Goal: Task Accomplishment & Management: Use online tool/utility

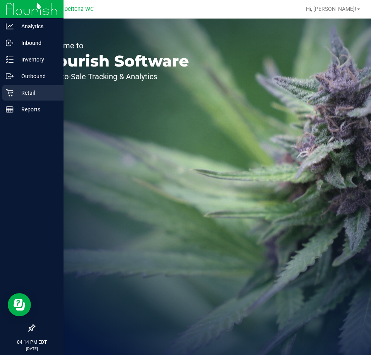
click at [15, 95] on p "Retail" at bounding box center [37, 92] width 46 height 9
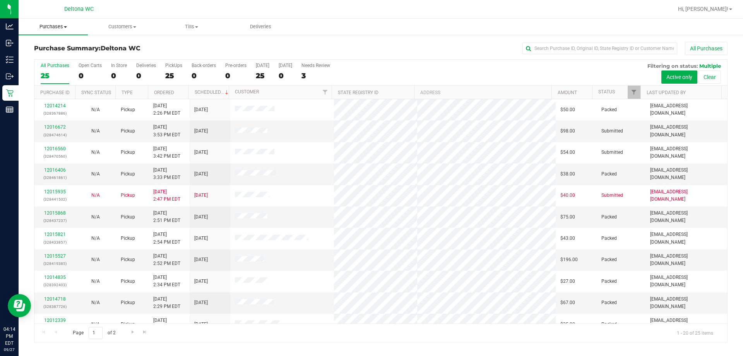
click at [56, 29] on span "Purchases" at bounding box center [53, 26] width 69 height 7
click at [62, 53] on span "Fulfillment" at bounding box center [43, 56] width 48 height 7
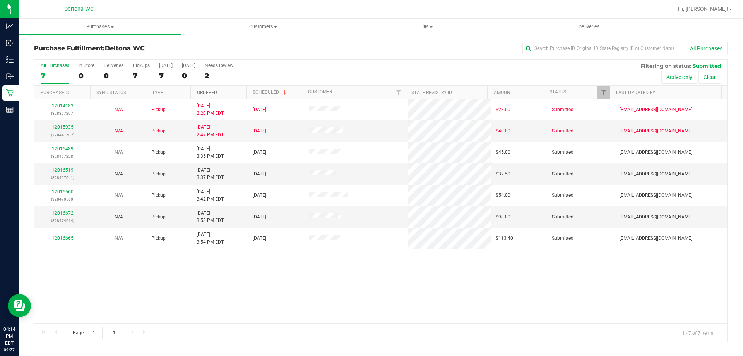
click at [207, 91] on link "Ordered" at bounding box center [207, 92] width 20 height 5
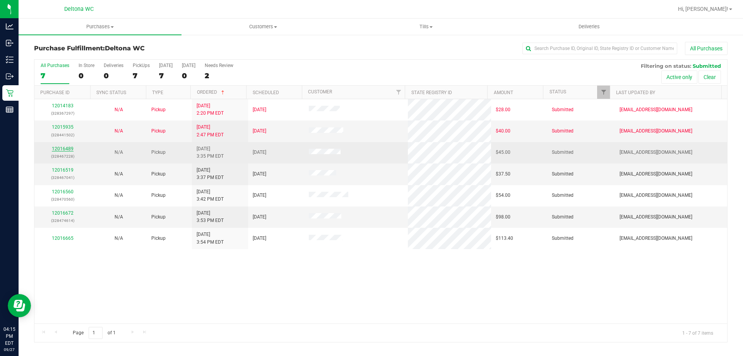
click at [62, 148] on link "12016489" at bounding box center [63, 148] width 22 height 5
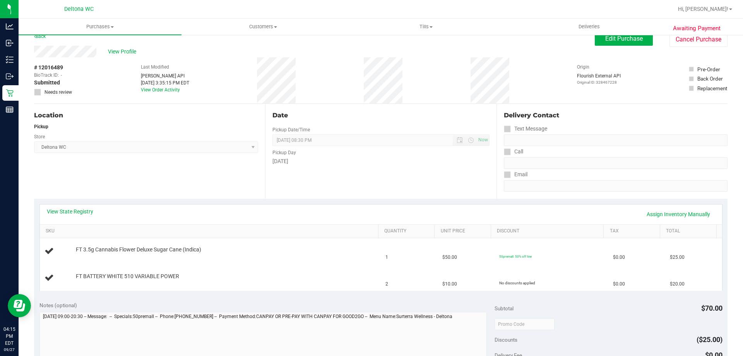
scroll to position [39, 0]
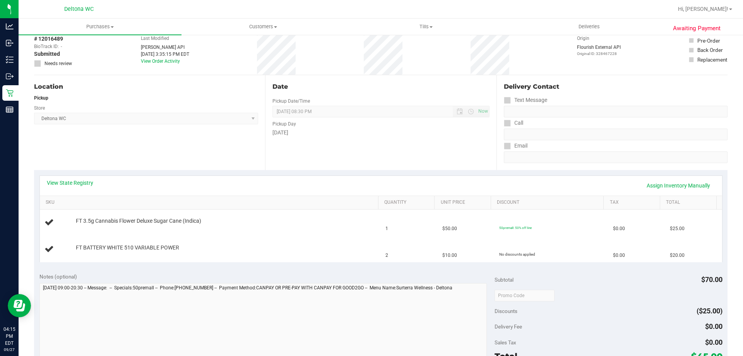
click at [323, 141] on div "Date Pickup Date/Time 09/27/2025 Now 09/27/2025 08:30 PM Now Pickup Day Saturday" at bounding box center [380, 122] width 231 height 95
click at [268, 232] on td "FT 3.5g Cannabis Flower Deluxe Sugar Cane (Indica)" at bounding box center [210, 222] width 341 height 26
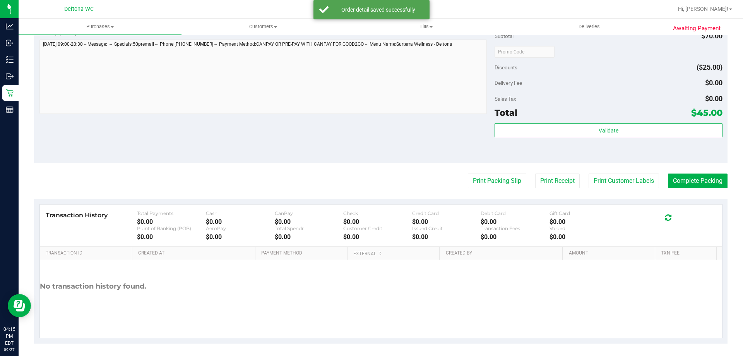
scroll to position [322, 0]
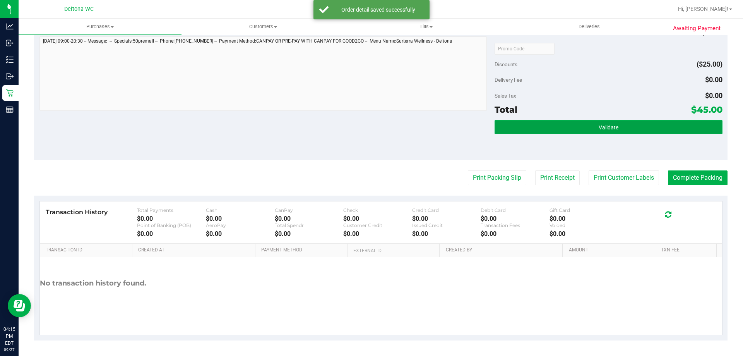
click at [370, 127] on button "Validate" at bounding box center [609, 127] width 228 height 14
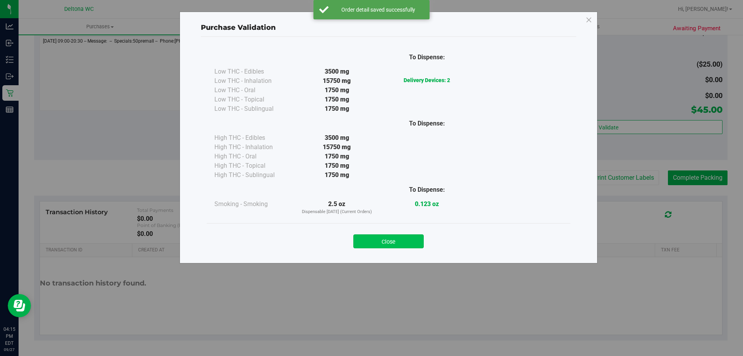
click at [370, 242] on button "Close" at bounding box center [388, 241] width 70 height 14
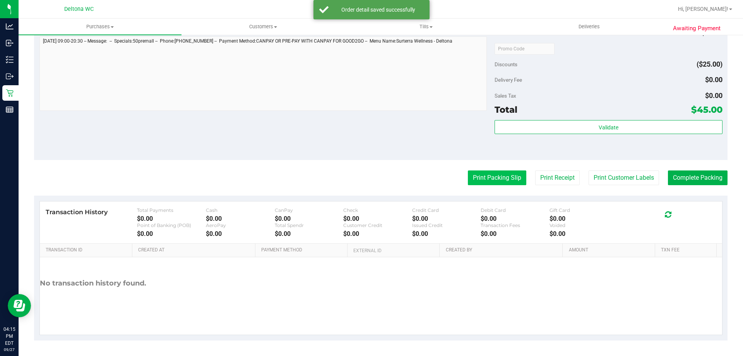
click at [370, 181] on button "Print Packing Slip" at bounding box center [497, 177] width 58 height 15
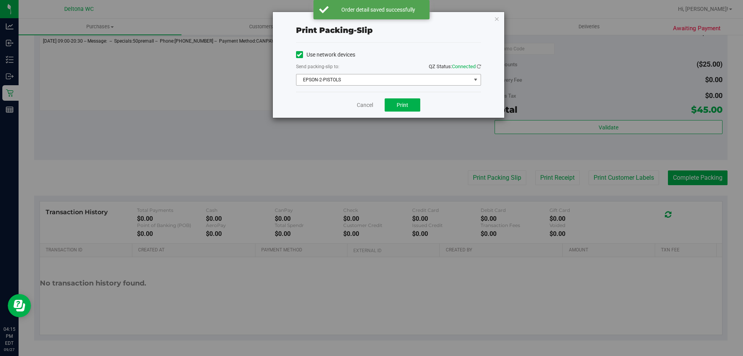
click at [370, 79] on span "EPSON-2-PISTOLS" at bounding box center [383, 79] width 175 height 11
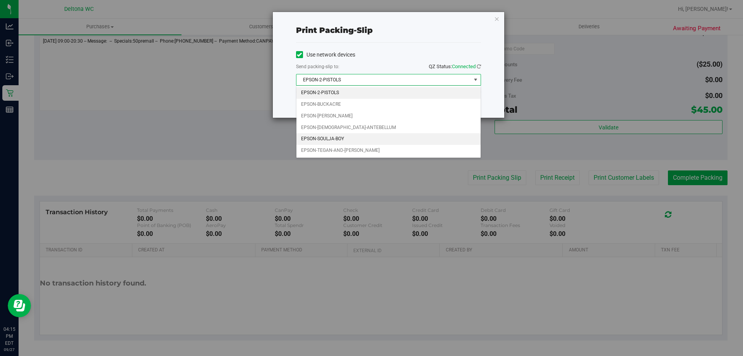
click at [370, 135] on li "EPSON-SOULJA-BOY" at bounding box center [388, 139] width 184 height 12
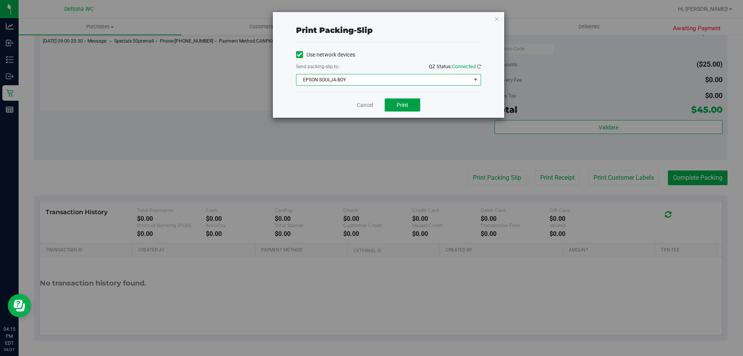
click at [370, 106] on span "Print" at bounding box center [403, 105] width 12 height 6
click at [370, 104] on link "Cancel" at bounding box center [365, 105] width 16 height 8
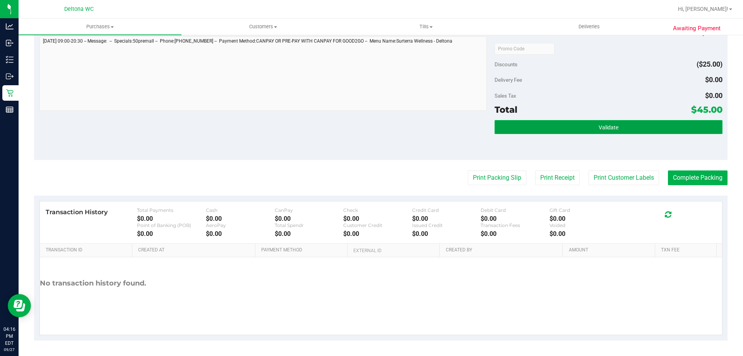
click at [370, 122] on button "Validate" at bounding box center [609, 127] width 228 height 14
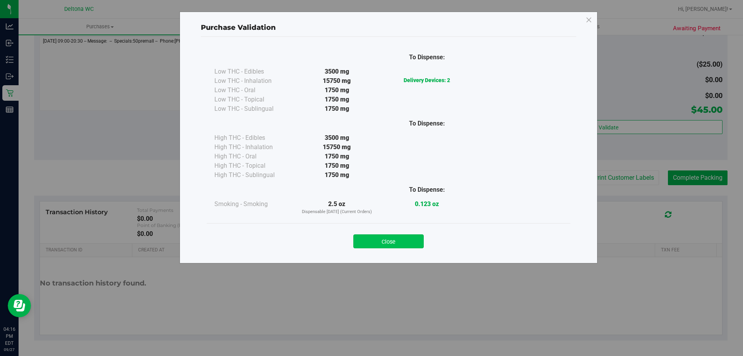
click at [370, 236] on button "Close" at bounding box center [388, 241] width 70 height 14
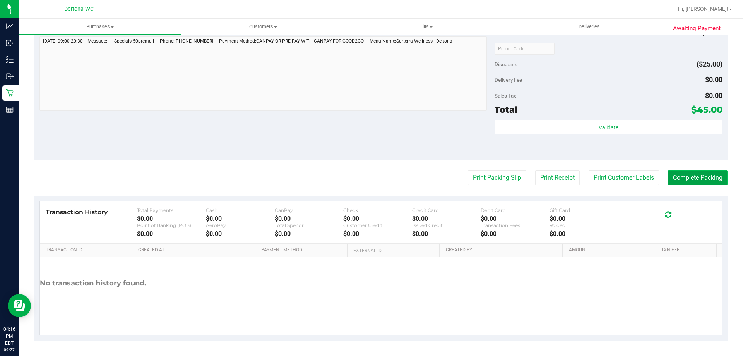
click at [370, 176] on button "Complete Packing" at bounding box center [698, 177] width 60 height 15
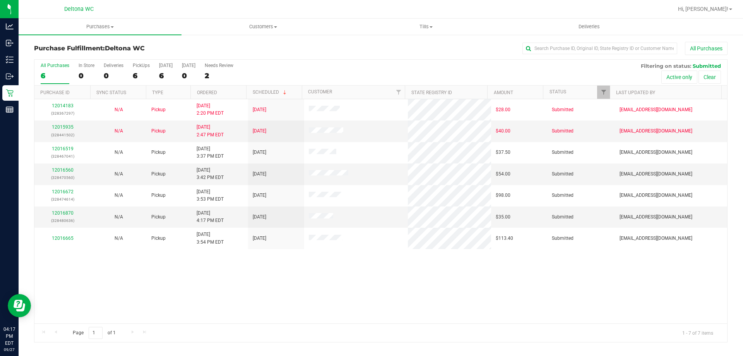
click at [225, 86] on th "Ordered" at bounding box center [218, 93] width 56 height 14
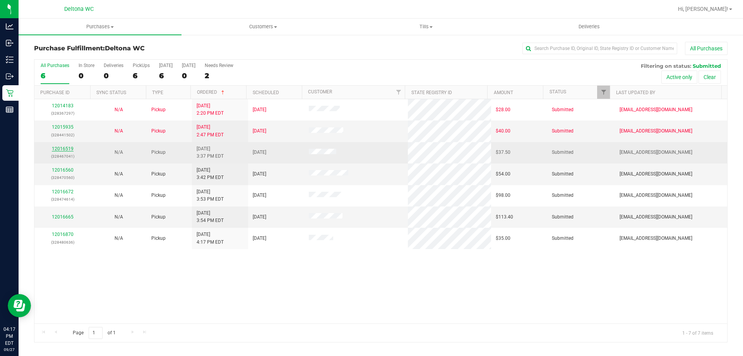
click at [62, 148] on link "12016519" at bounding box center [63, 148] width 22 height 5
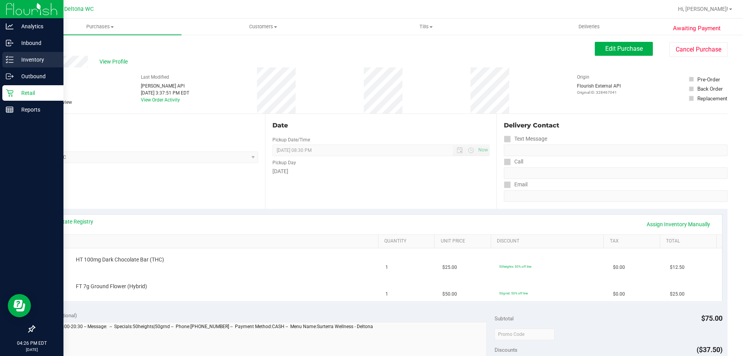
click at [9, 55] on div "Inventory" at bounding box center [32, 59] width 61 height 15
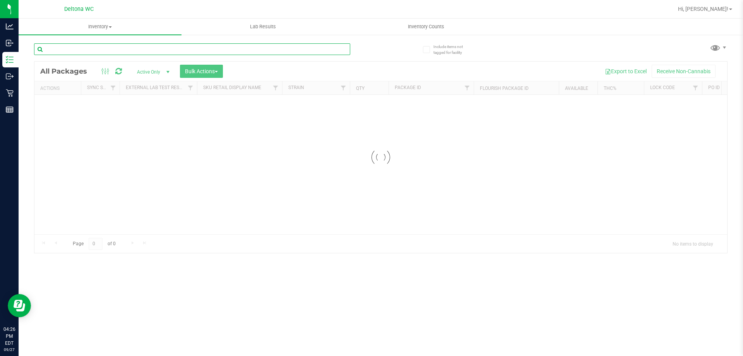
click at [148, 54] on input "text" at bounding box center [192, 49] width 316 height 12
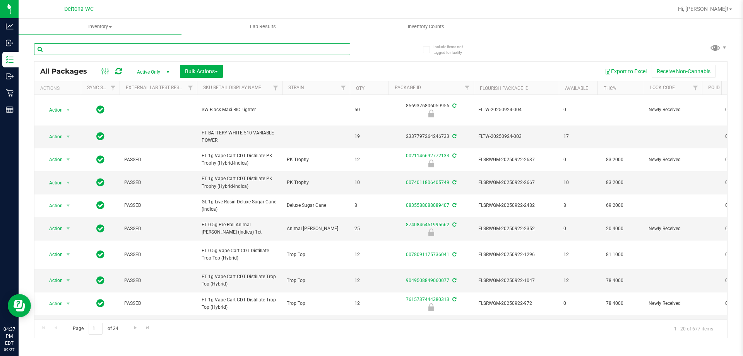
click at [153, 45] on input "text" at bounding box center [192, 49] width 316 height 12
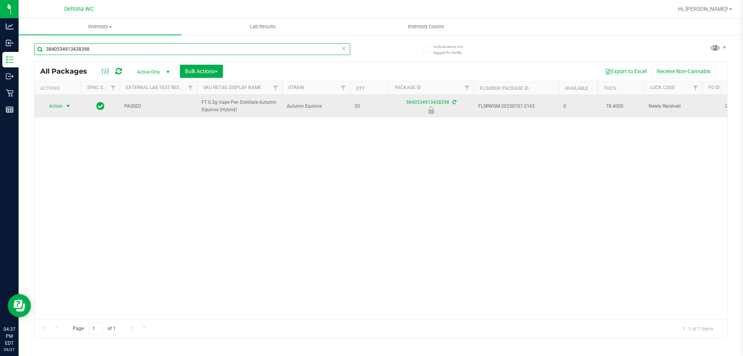
type input "3840534913438398"
click at [64, 108] on span "select" at bounding box center [68, 106] width 10 height 11
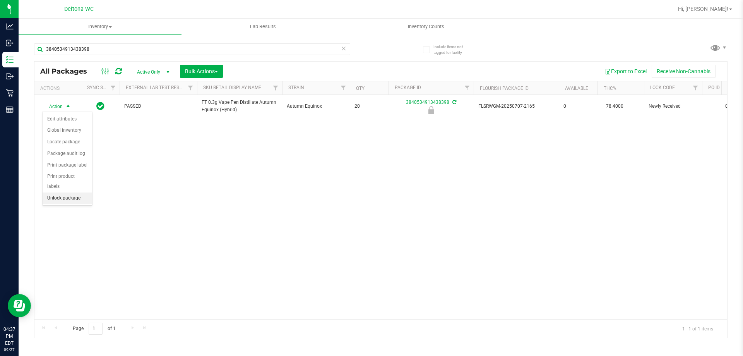
click at [73, 192] on li "Unlock package" at bounding box center [68, 198] width 50 height 12
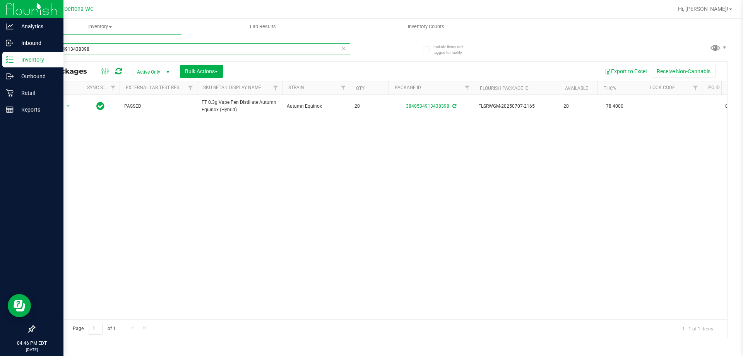
drag, startPoint x: 135, startPoint y: 49, endPoint x: 0, endPoint y: 1, distance: 143.4
click at [0, 1] on div "Analytics Inbound Inventory Outbound Retail Reports 04:46 PM EDT 09/27/2025 09/…" at bounding box center [371, 178] width 743 height 356
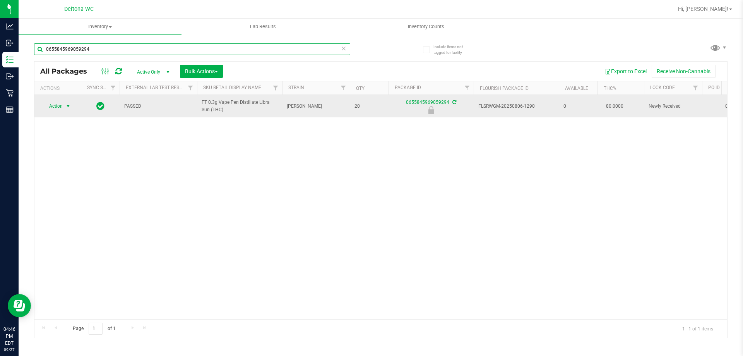
type input "0655845969059294"
click at [68, 107] on span "select" at bounding box center [68, 106] width 6 height 6
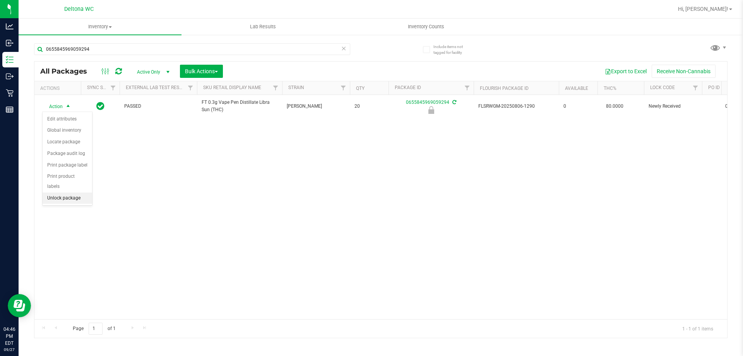
click at [78, 192] on li "Unlock package" at bounding box center [68, 198] width 50 height 12
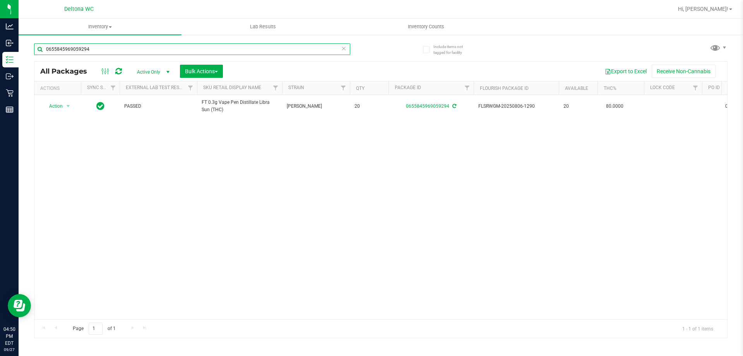
click at [168, 45] on input "0655845969059294" at bounding box center [192, 49] width 316 height 12
type input "8970651145143724"
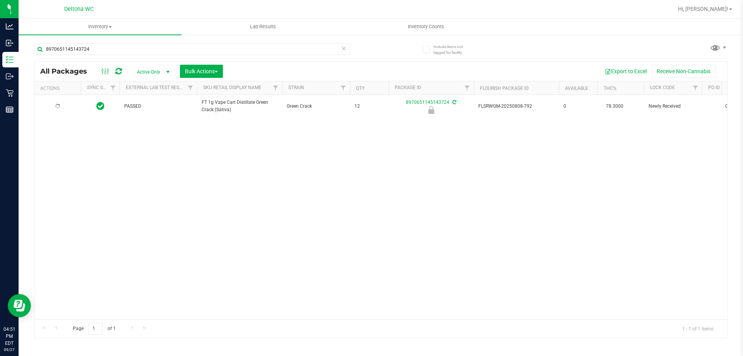
click at [59, 105] on icon at bounding box center [57, 106] width 5 height 5
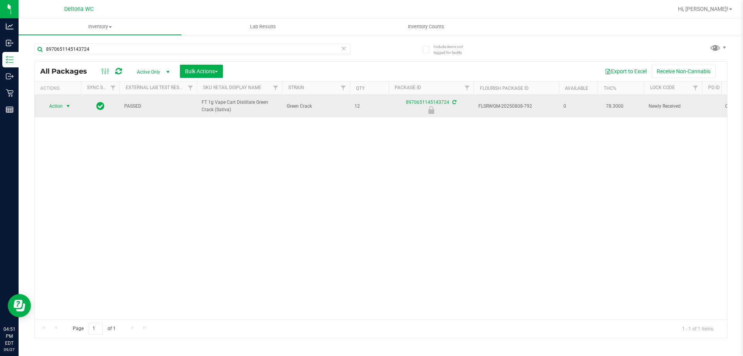
click at [59, 106] on span "Action" at bounding box center [52, 106] width 21 height 11
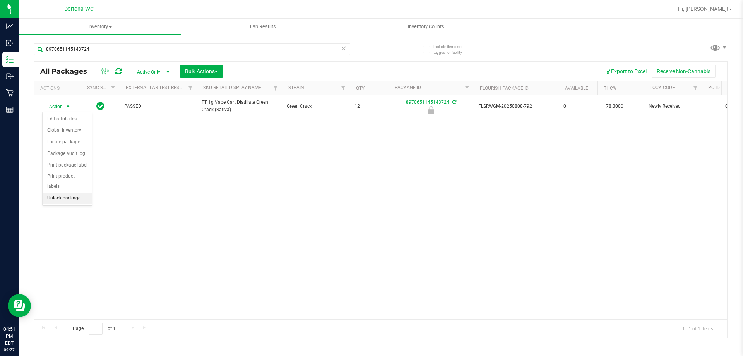
click at [71, 192] on li "Unlock package" at bounding box center [68, 198] width 50 height 12
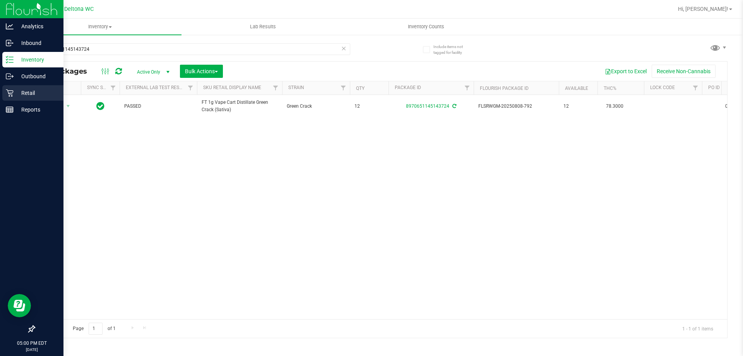
click at [15, 91] on p "Retail" at bounding box center [37, 92] width 46 height 9
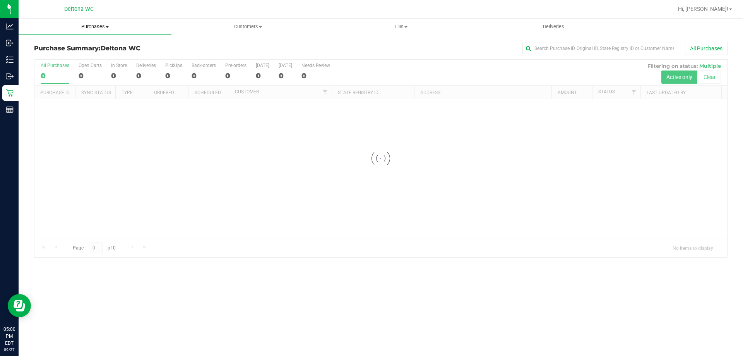
click at [86, 27] on span "Purchases" at bounding box center [95, 26] width 153 height 7
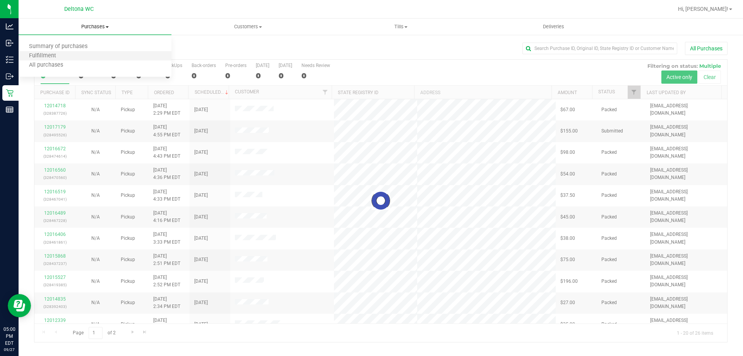
click at [91, 59] on li "Fulfillment" at bounding box center [95, 55] width 153 height 9
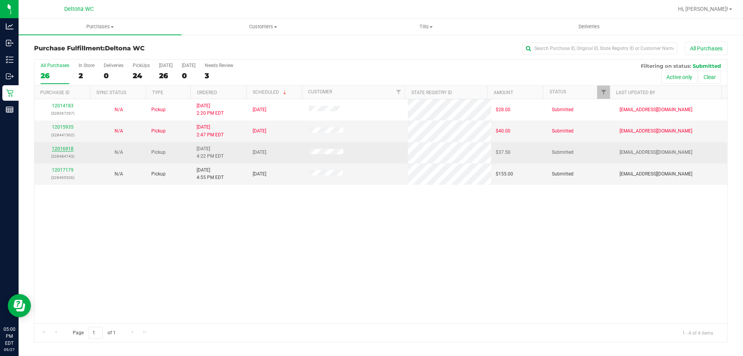
click at [67, 150] on link "12016918" at bounding box center [63, 148] width 22 height 5
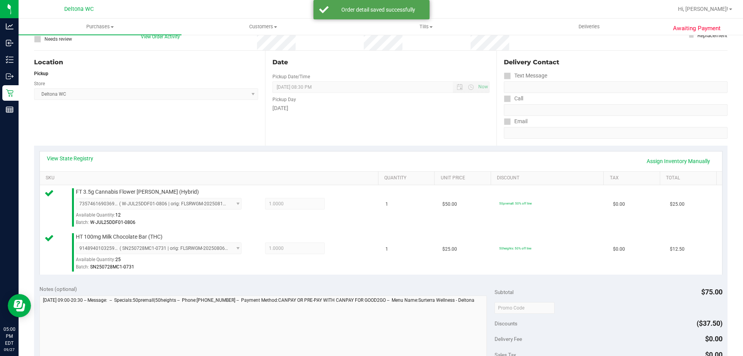
scroll to position [194, 0]
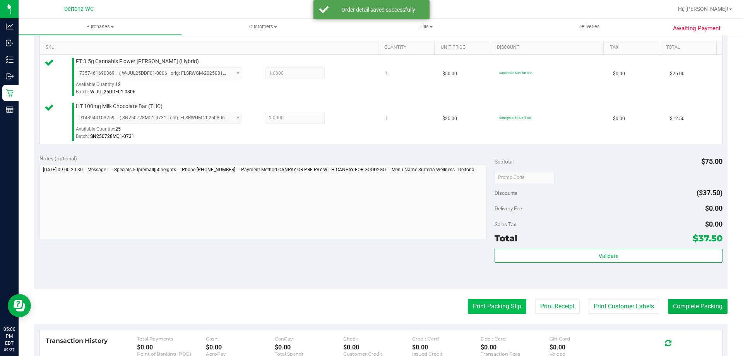
click at [370, 305] on button "Print Packing Slip" at bounding box center [497, 306] width 58 height 15
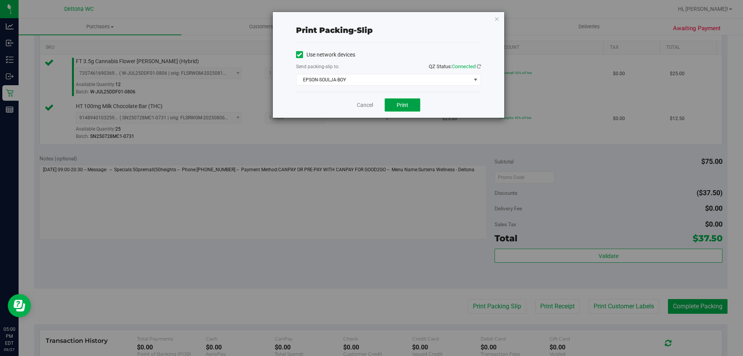
click at [370, 109] on button "Print" at bounding box center [403, 104] width 36 height 13
click at [364, 103] on link "Cancel" at bounding box center [365, 105] width 16 height 8
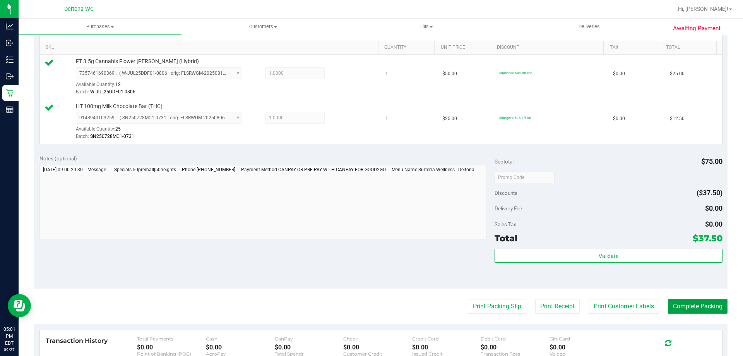
click at [370, 310] on button "Complete Packing" at bounding box center [698, 306] width 60 height 15
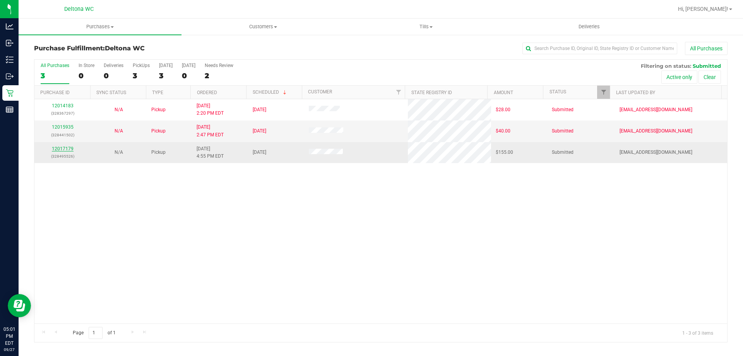
click at [67, 146] on link "12017179" at bounding box center [63, 148] width 22 height 5
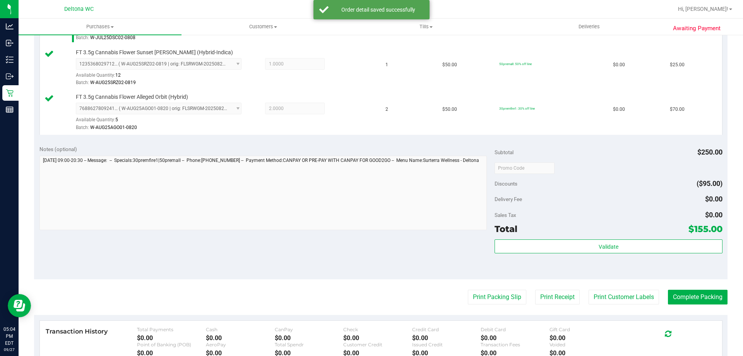
scroll to position [310, 0]
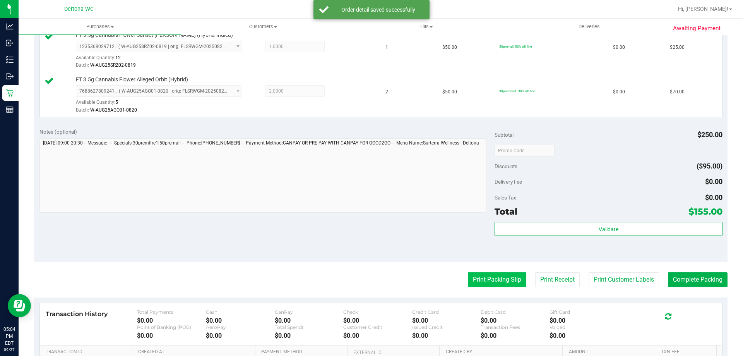
click at [370, 283] on button "Print Packing Slip" at bounding box center [497, 279] width 58 height 15
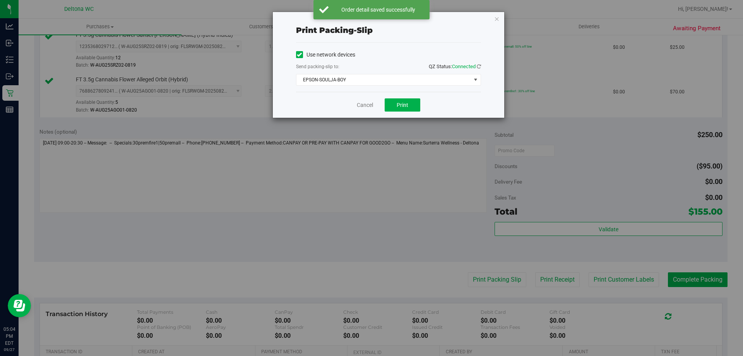
click at [370, 93] on div "Cancel Print" at bounding box center [388, 105] width 185 height 26
click at [370, 111] on button "Print" at bounding box center [403, 104] width 36 height 13
click at [370, 21] on div "Print packing-slip Use network devices Send packing-slip to: QZ Status: Connect…" at bounding box center [388, 65] width 231 height 106
click at [370, 20] on icon "button" at bounding box center [496, 18] width 5 height 9
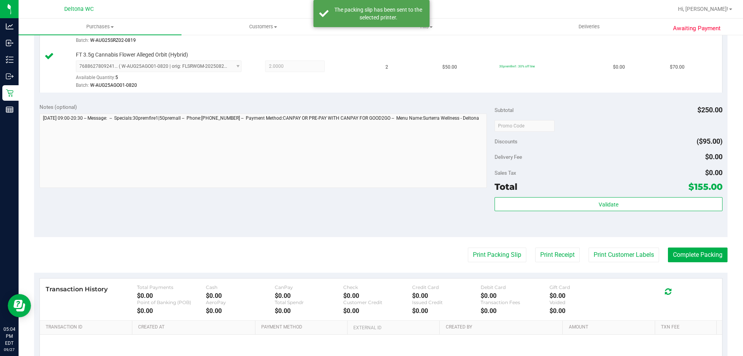
scroll to position [348, 0]
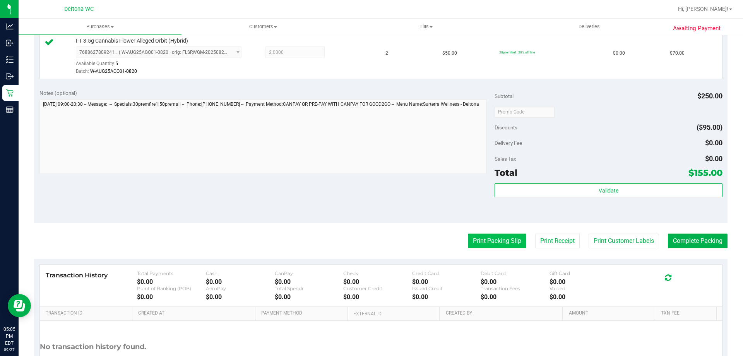
click at [370, 237] on button "Print Packing Slip" at bounding box center [497, 240] width 58 height 15
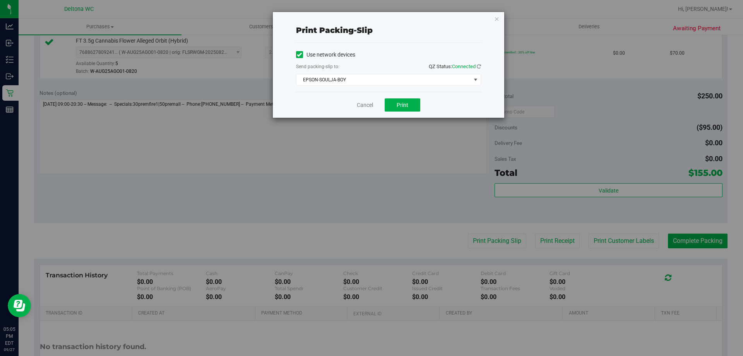
click at [370, 113] on div "Cancel Print" at bounding box center [388, 105] width 185 height 26
click at [370, 108] on button "Print" at bounding box center [403, 104] width 36 height 13
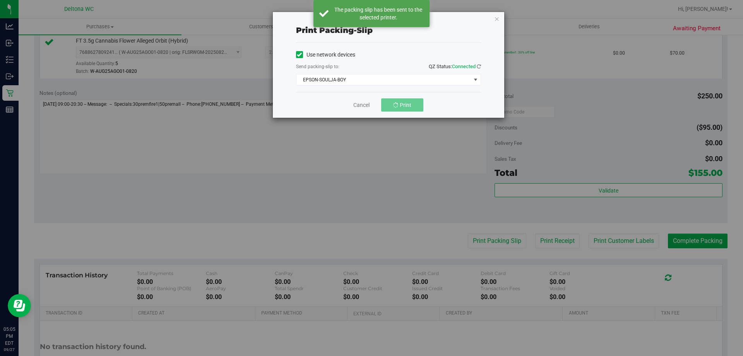
click at [370, 24] on div "Print packing-slip Use network devices Send packing-slip to: QZ Status: Connect…" at bounding box center [388, 65] width 231 height 106
click at [370, 19] on div "Print packing-slip Use network devices Send packing-slip to: QZ Status: Connect…" at bounding box center [388, 65] width 231 height 106
click at [370, 20] on icon "button" at bounding box center [496, 18] width 5 height 9
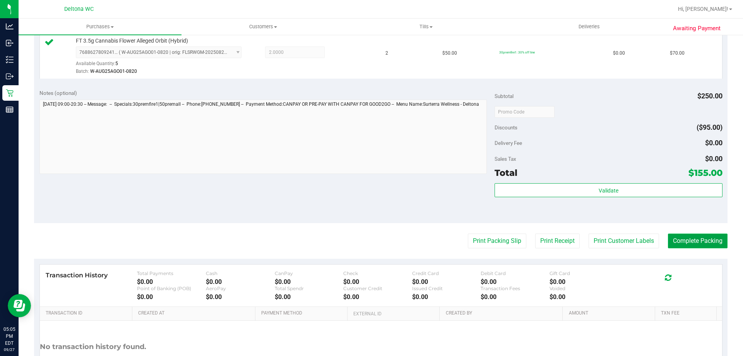
click at [370, 243] on button "Complete Packing" at bounding box center [698, 240] width 60 height 15
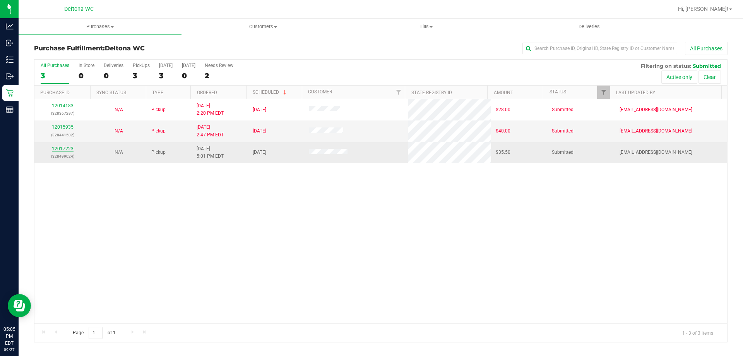
click at [58, 148] on link "12017223" at bounding box center [63, 148] width 22 height 5
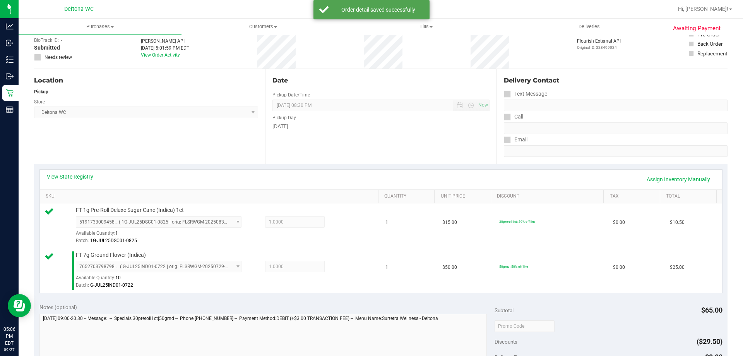
scroll to position [155, 0]
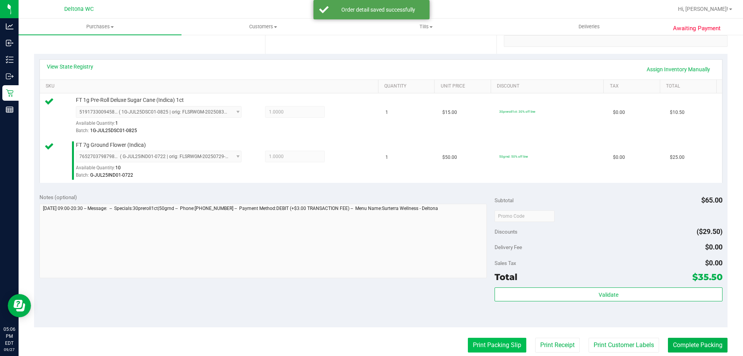
click at [370, 348] on button "Print Packing Slip" at bounding box center [497, 345] width 58 height 15
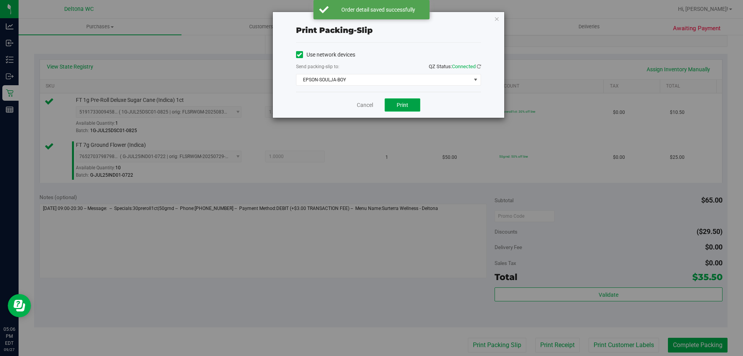
click at [370, 105] on button "Print" at bounding box center [403, 104] width 36 height 13
click at [370, 18] on icon "button" at bounding box center [496, 18] width 5 height 9
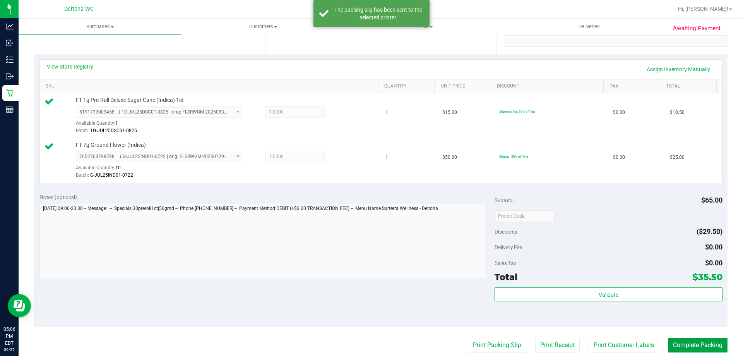
click at [370, 346] on button "Complete Packing" at bounding box center [698, 345] width 60 height 15
